Goal: Information Seeking & Learning: Learn about a topic

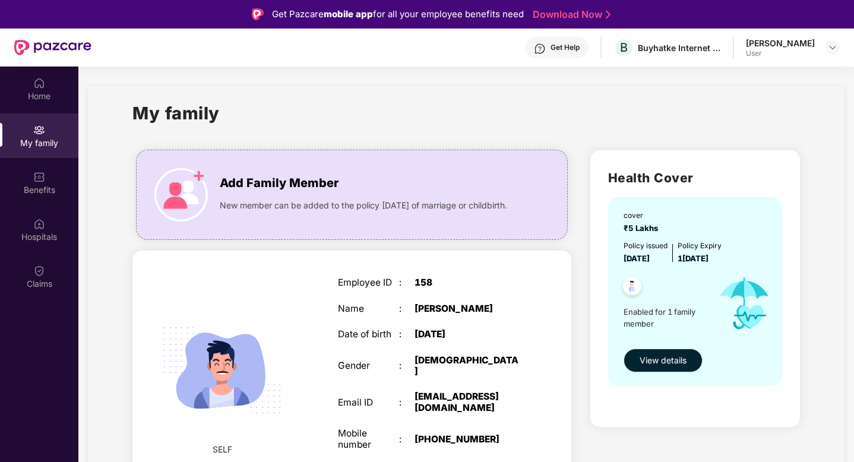
click at [650, 372] on button "View details" at bounding box center [663, 361] width 79 height 24
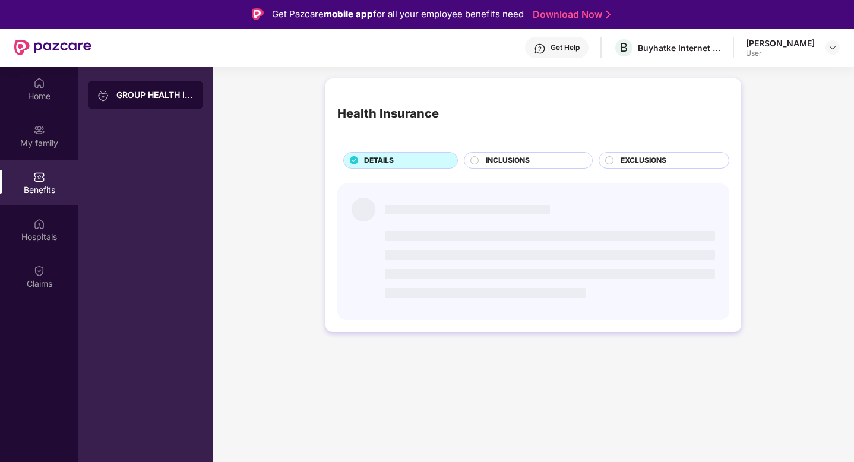
click at [564, 156] on div "INCLUSIONS" at bounding box center [533, 161] width 106 height 13
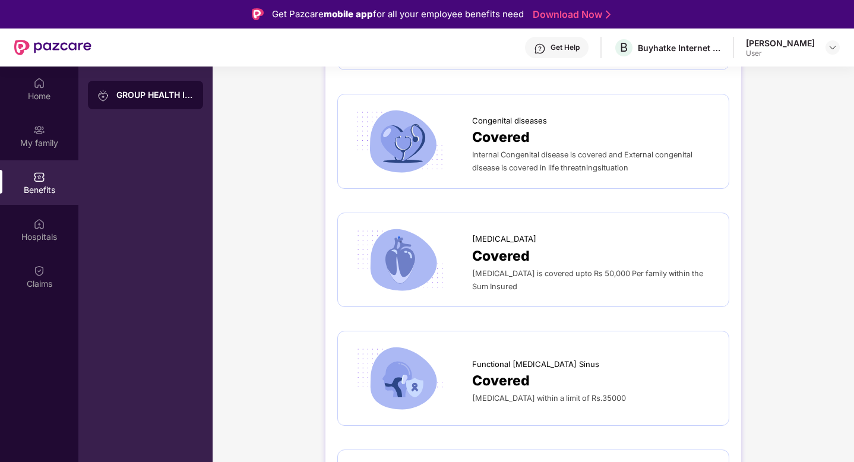
scroll to position [1982, 0]
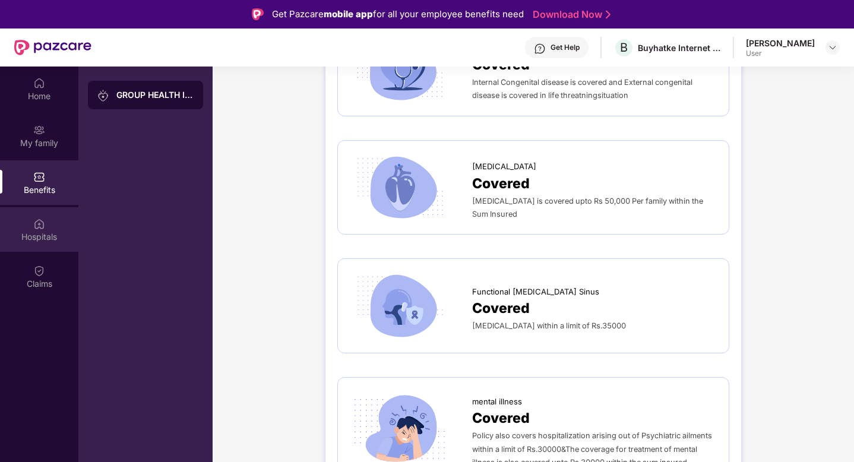
click at [42, 225] on img at bounding box center [39, 223] width 12 height 12
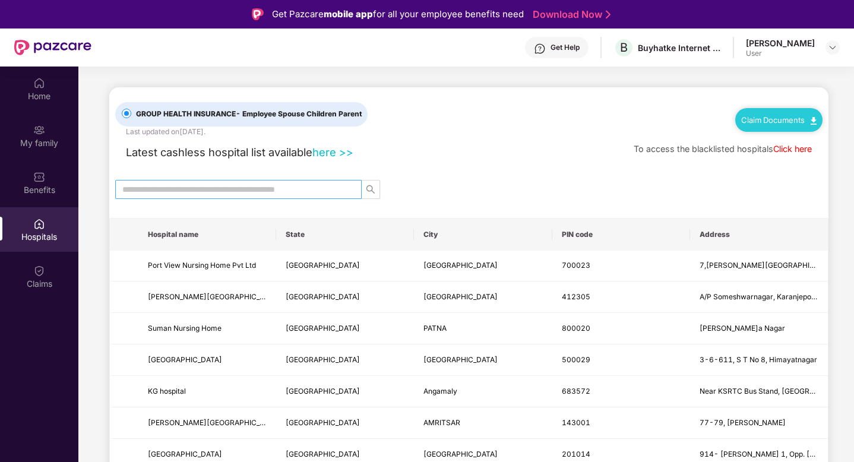
click at [160, 193] on input "text" at bounding box center [233, 189] width 223 height 13
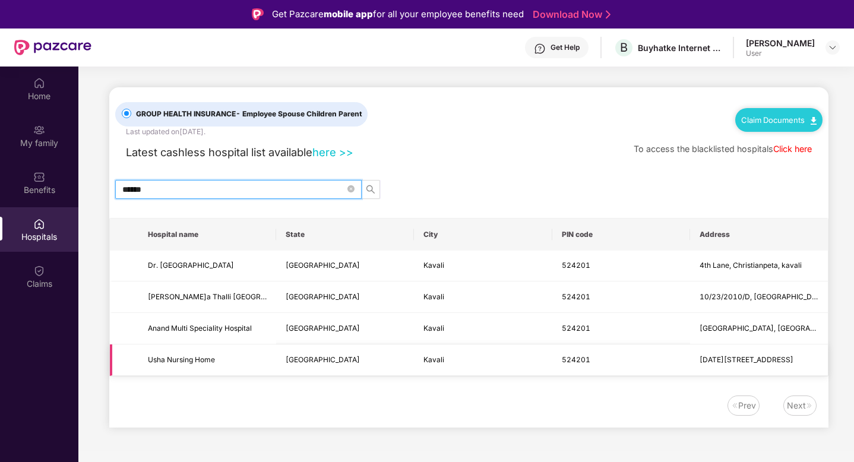
click at [216, 356] on span "Usha Nursing Home" at bounding box center [207, 360] width 119 height 11
click at [138, 186] on input "******" at bounding box center [233, 189] width 223 height 13
type input "*******"
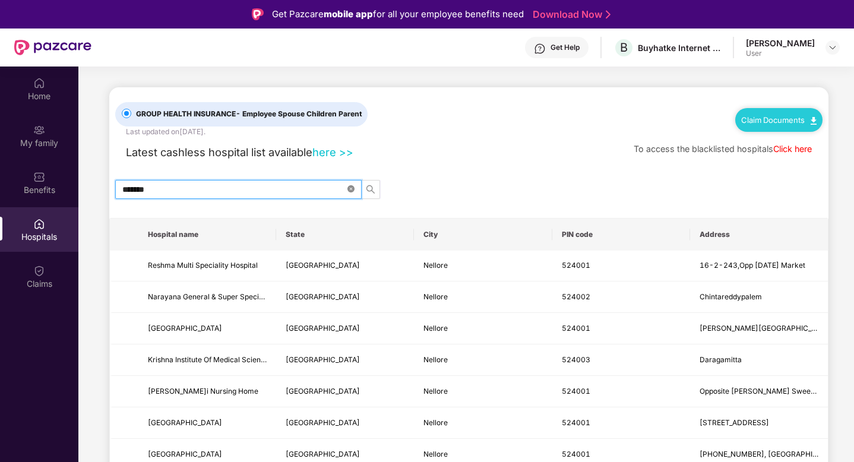
click at [350, 185] on icon "close-circle" at bounding box center [350, 188] width 7 height 7
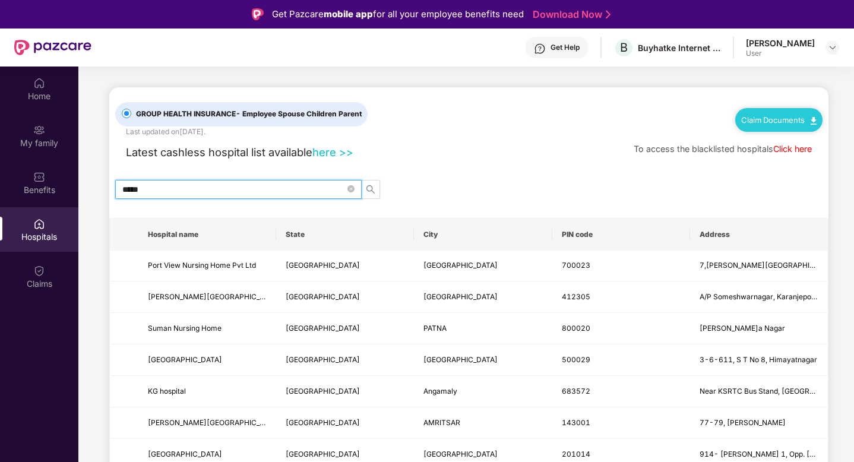
type input "******"
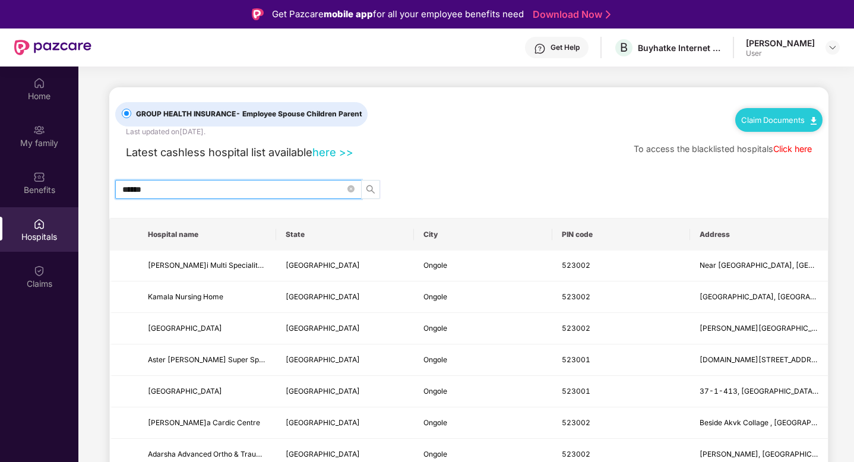
click at [374, 189] on icon "search" at bounding box center [371, 190] width 10 height 10
click at [352, 190] on icon "close-circle" at bounding box center [350, 188] width 7 height 7
click at [307, 192] on input "text" at bounding box center [233, 189] width 223 height 13
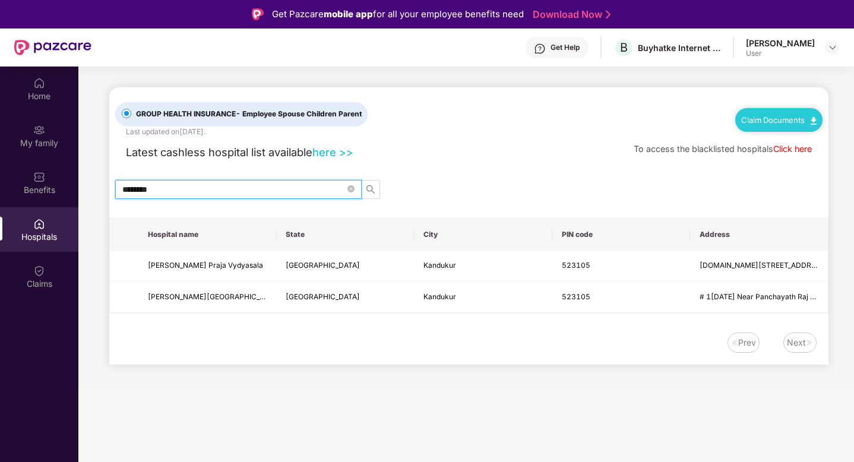
click at [152, 194] on input "********" at bounding box center [233, 189] width 223 height 13
type input "******"
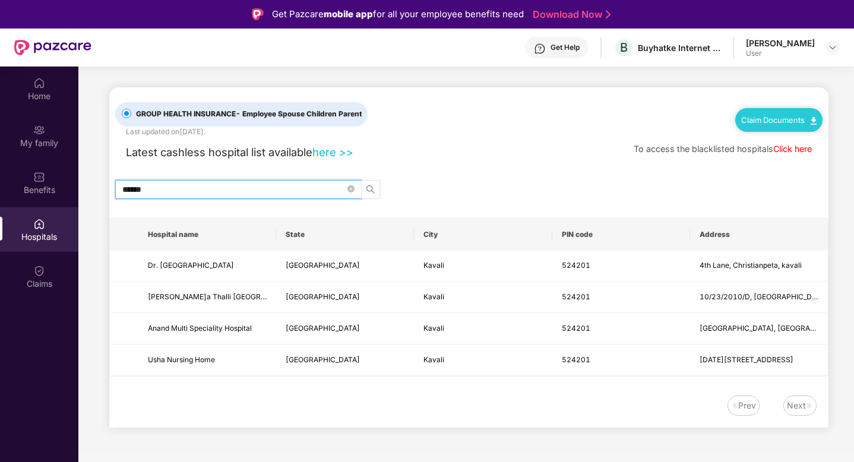
click at [372, 187] on icon "search" at bounding box center [370, 189] width 8 height 8
click at [520, 369] on td "Kavali" at bounding box center [483, 359] width 138 height 31
click at [732, 362] on span "[DATE][STREET_ADDRESS]" at bounding box center [747, 359] width 94 height 9
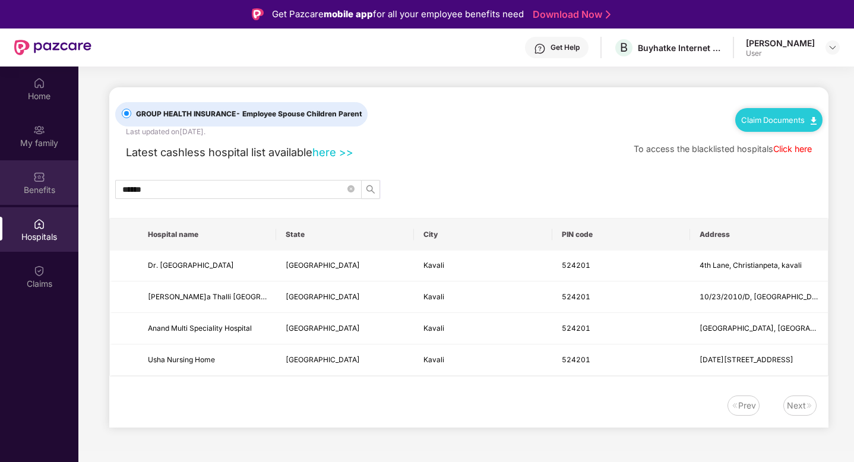
click at [58, 186] on div "Benefits" at bounding box center [39, 190] width 78 height 12
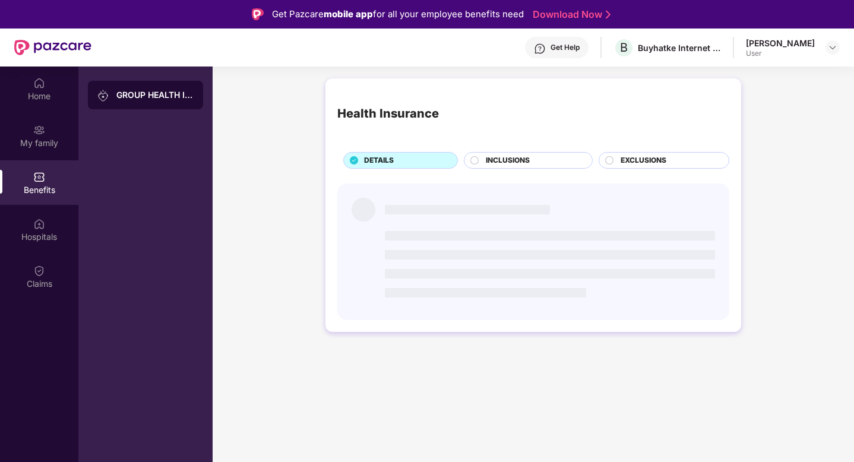
click at [488, 158] on span "INCLUSIONS" at bounding box center [508, 160] width 44 height 11
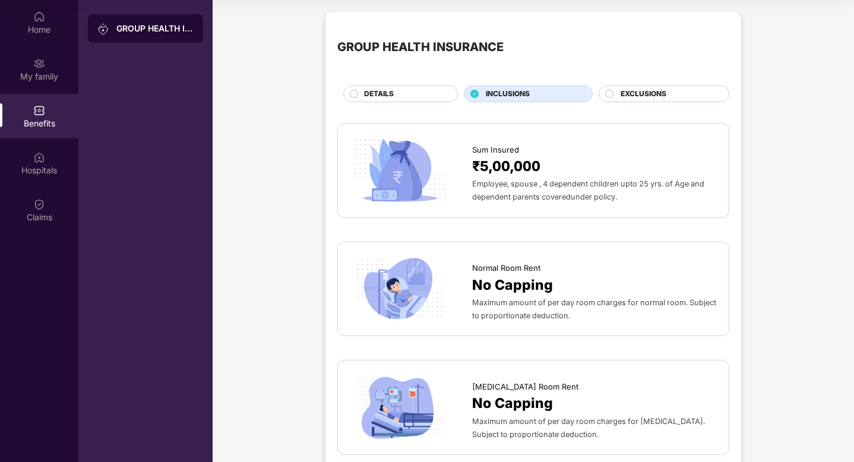
click at [404, 86] on div "DETAILS" at bounding box center [400, 94] width 115 height 17
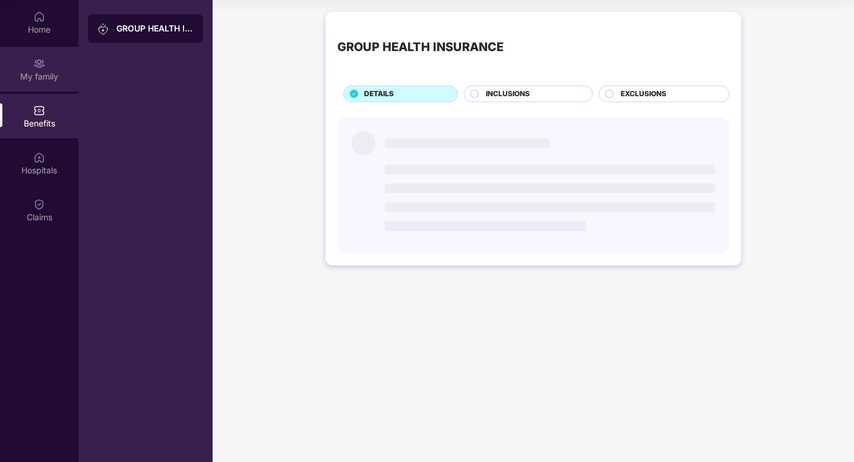
click at [36, 60] on img at bounding box center [39, 64] width 12 height 12
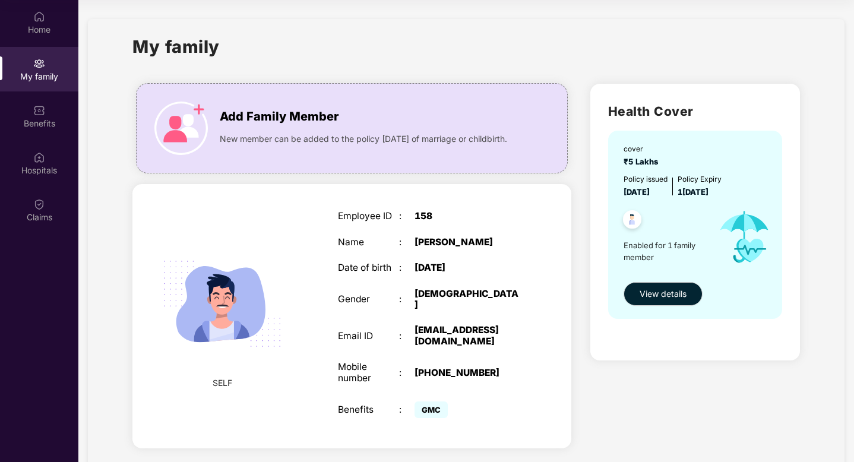
scroll to position [15, 0]
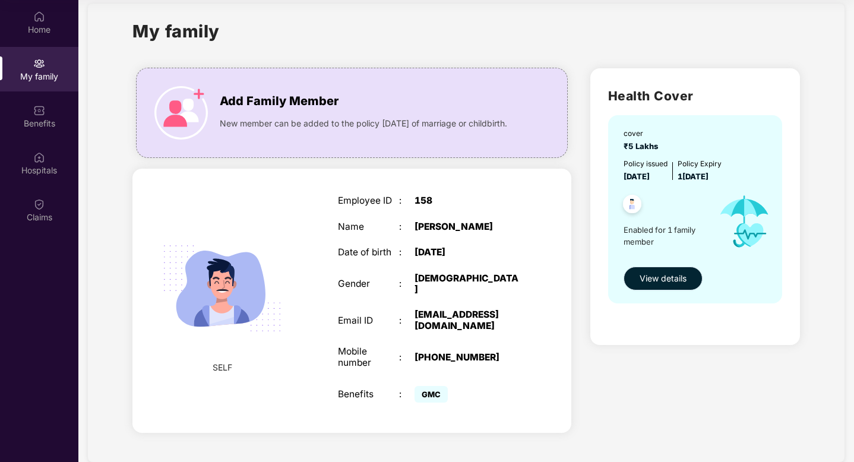
click at [648, 284] on span "View details" at bounding box center [663, 278] width 47 height 13
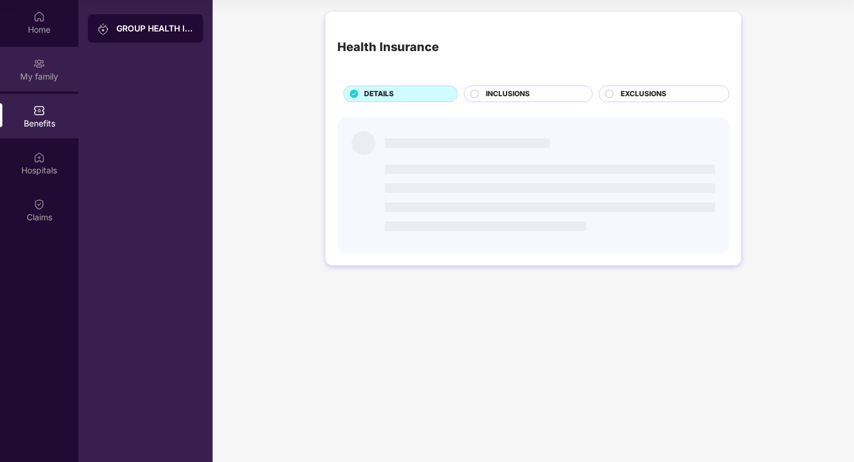
click at [33, 77] on div "My family" at bounding box center [39, 77] width 78 height 12
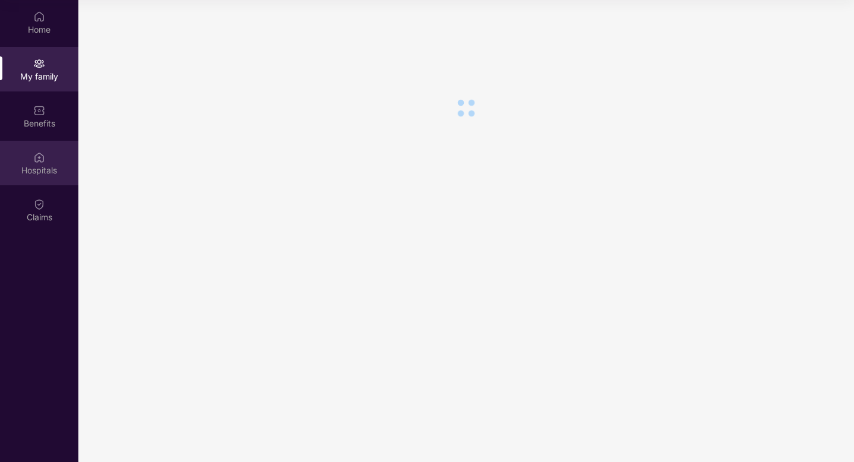
click at [34, 165] on div "Hospitals" at bounding box center [39, 171] width 78 height 12
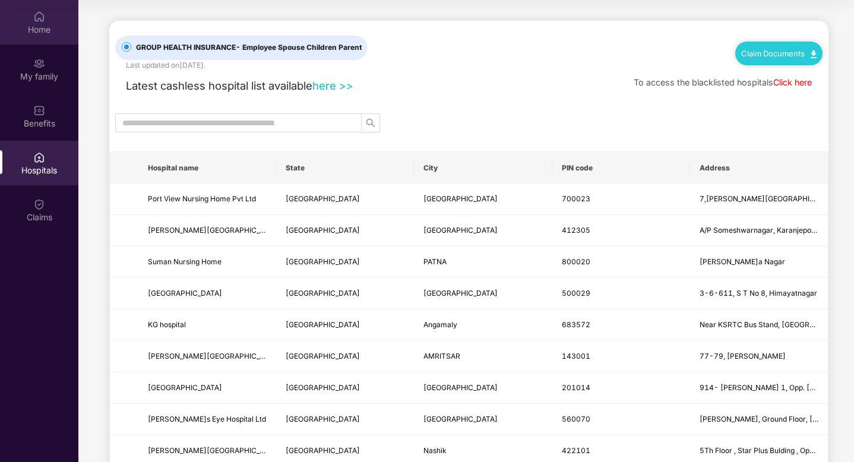
click at [39, 16] on img at bounding box center [39, 17] width 12 height 12
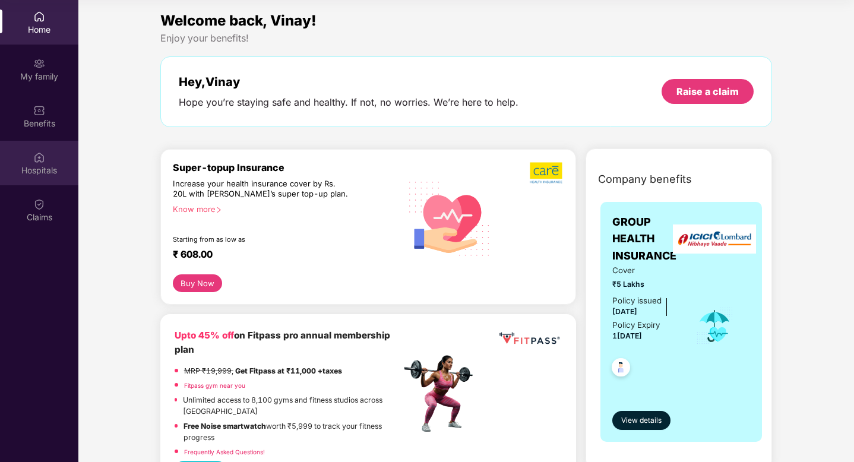
click at [43, 172] on div "Hospitals" at bounding box center [39, 171] width 78 height 12
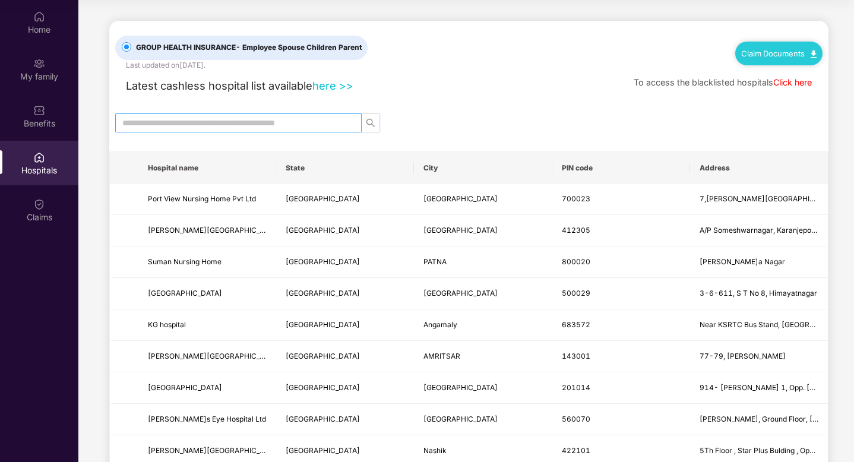
click at [248, 118] on input "text" at bounding box center [233, 122] width 223 height 13
click at [369, 123] on icon "search" at bounding box center [371, 123] width 10 height 10
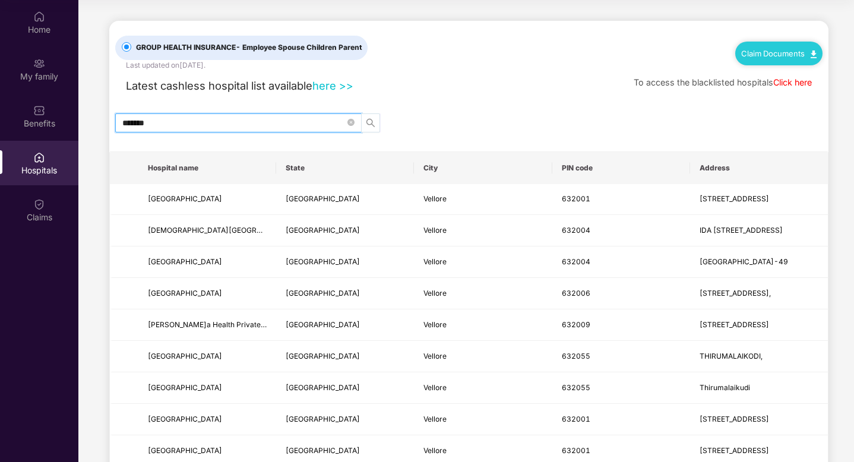
click at [369, 123] on icon "search" at bounding box center [371, 123] width 10 height 10
type input "*******"
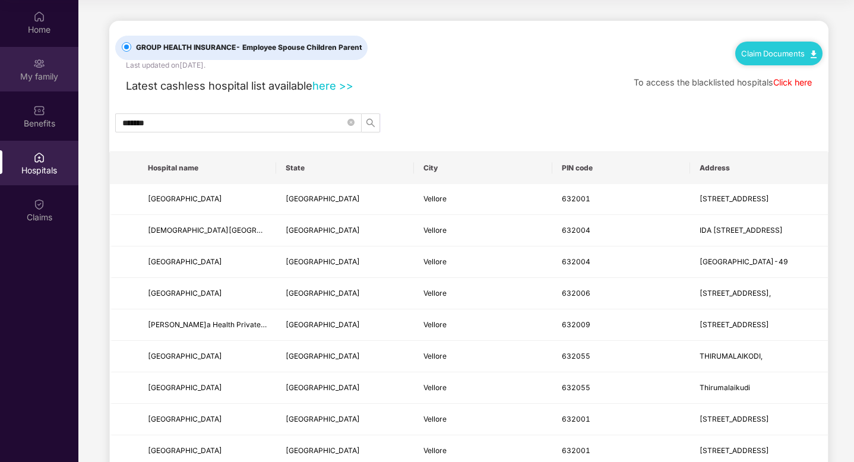
click at [43, 71] on div "My family" at bounding box center [39, 77] width 78 height 12
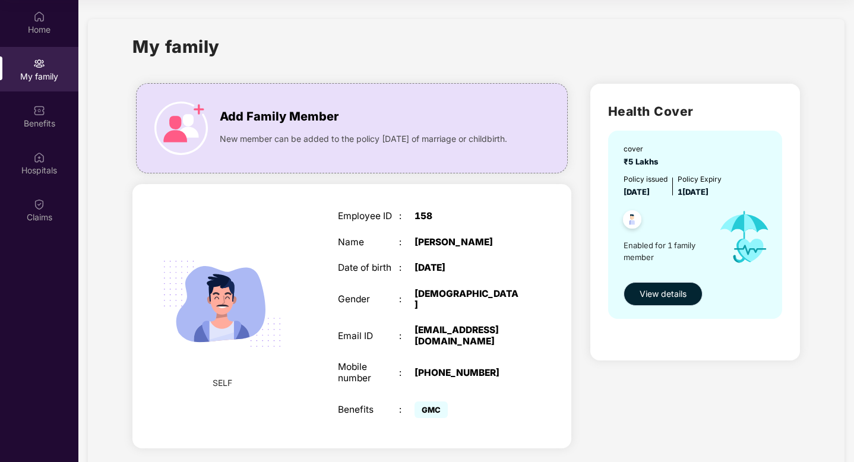
click at [677, 298] on span "View details" at bounding box center [663, 293] width 47 height 13
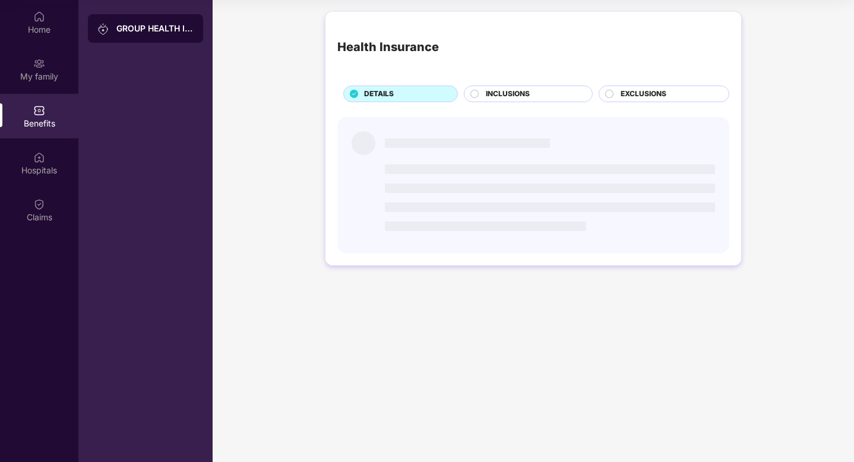
click at [511, 88] on span "INCLUSIONS" at bounding box center [508, 93] width 44 height 11
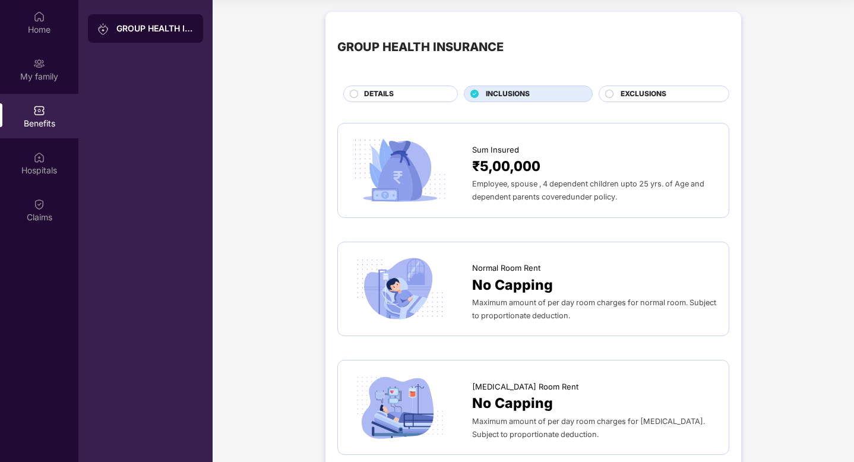
click at [650, 86] on div "EXCLUSIONS" at bounding box center [664, 94] width 131 height 17
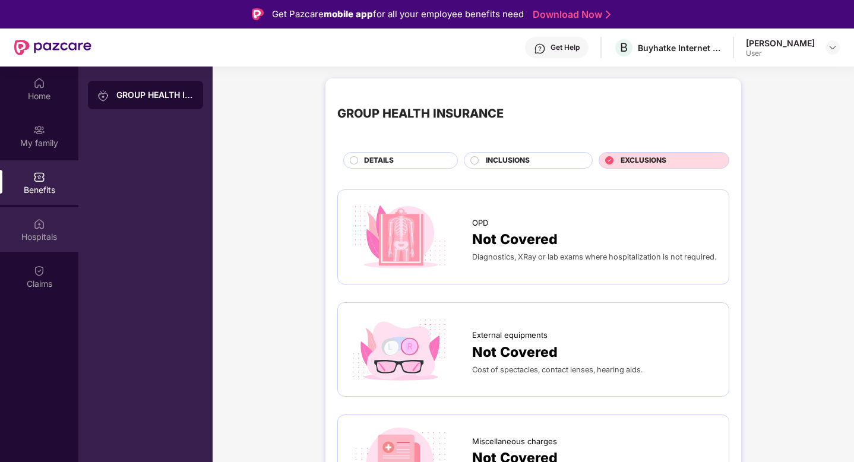
click at [32, 226] on div "Hospitals" at bounding box center [39, 229] width 78 height 45
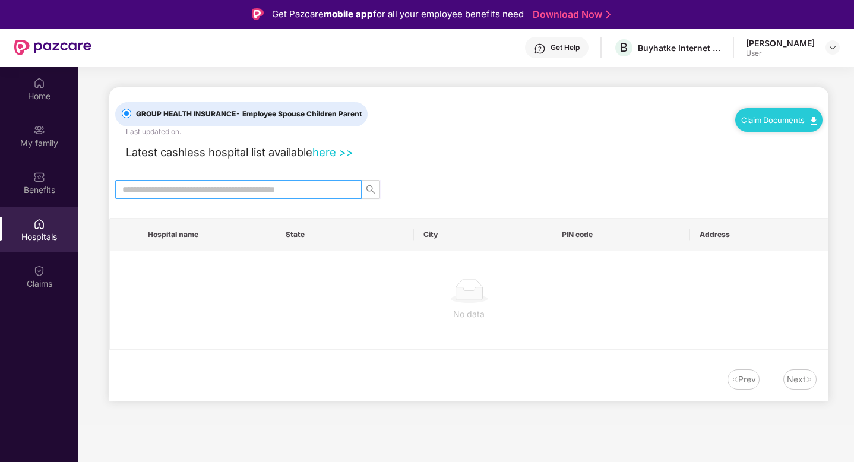
click at [194, 194] on input "text" at bounding box center [233, 189] width 223 height 13
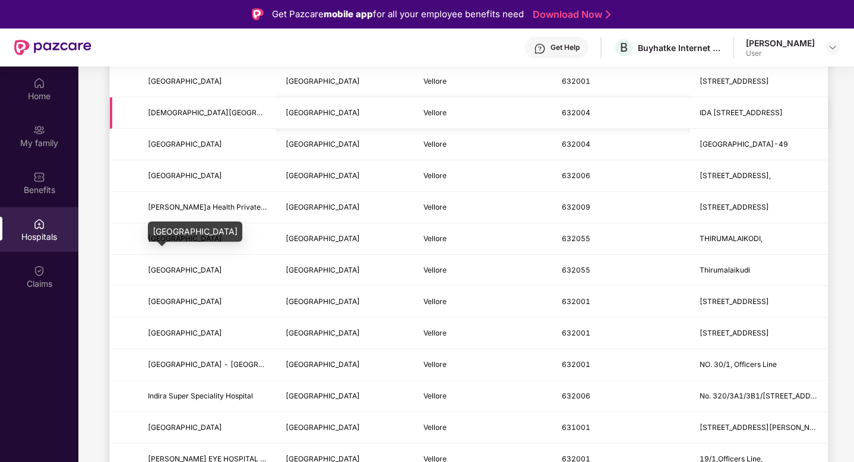
scroll to position [182, 0]
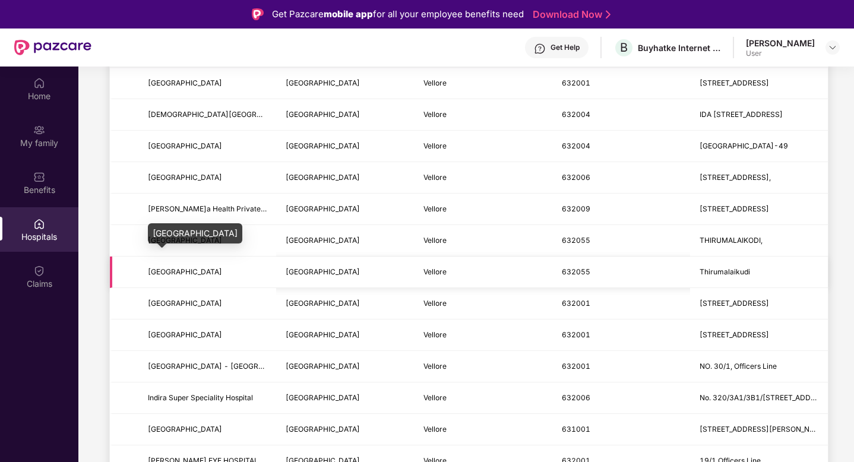
click at [202, 274] on span "[GEOGRAPHIC_DATA]" at bounding box center [185, 271] width 74 height 9
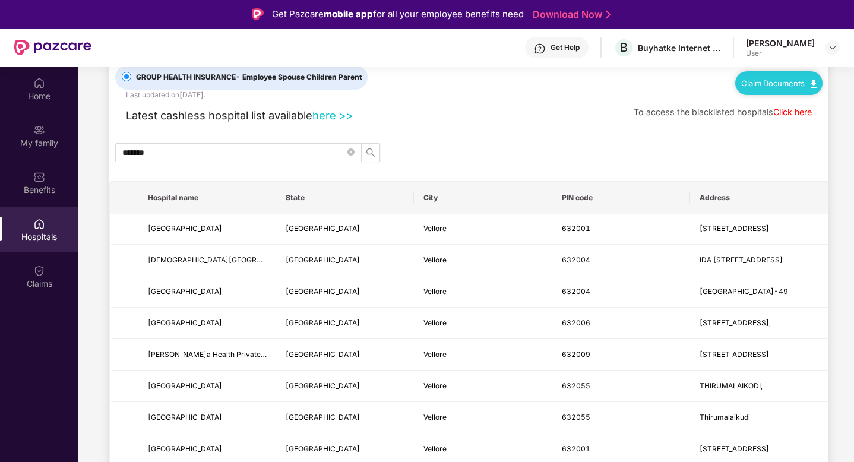
scroll to position [0, 0]
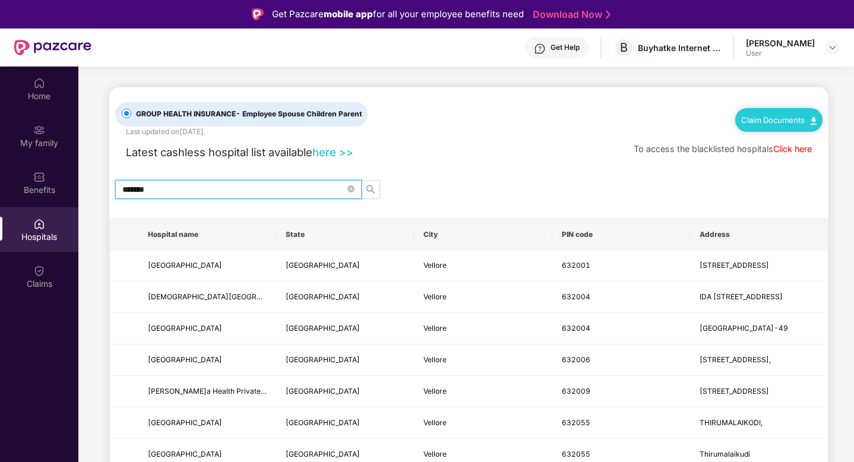
click at [131, 186] on input "*******" at bounding box center [233, 189] width 223 height 13
type input "******"
click at [372, 188] on icon "search" at bounding box center [370, 189] width 8 height 8
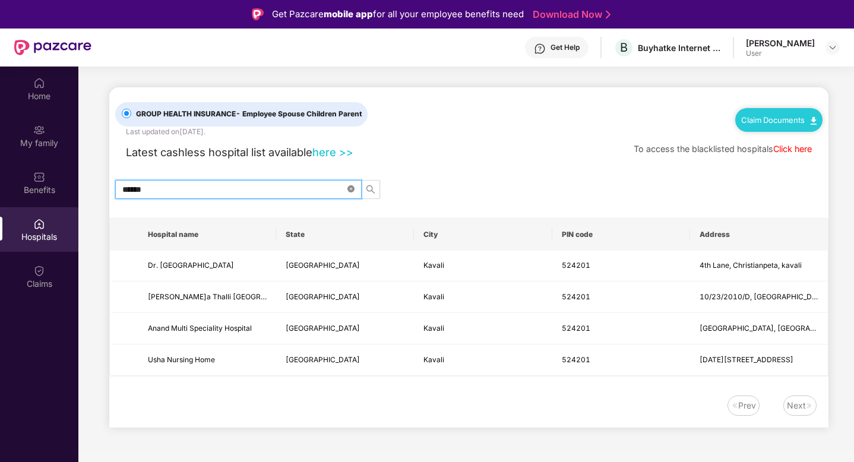
click at [350, 186] on icon "close-circle" at bounding box center [350, 188] width 7 height 7
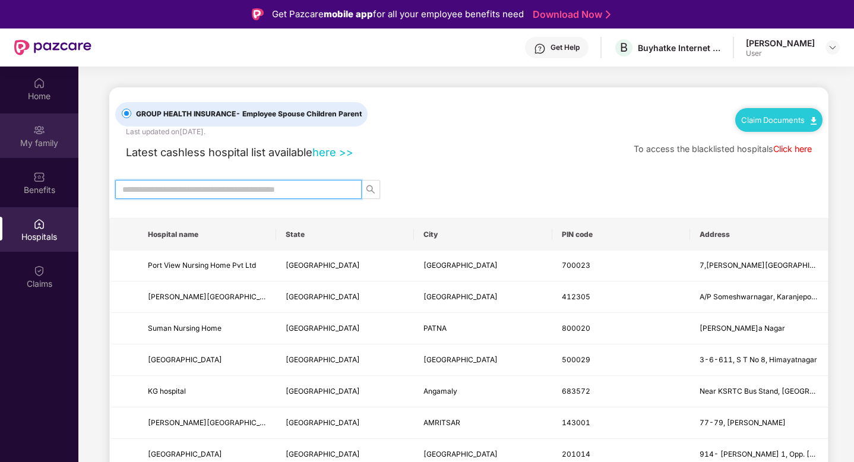
click at [43, 139] on div "My family" at bounding box center [39, 143] width 78 height 12
